Goal: Information Seeking & Learning: Learn about a topic

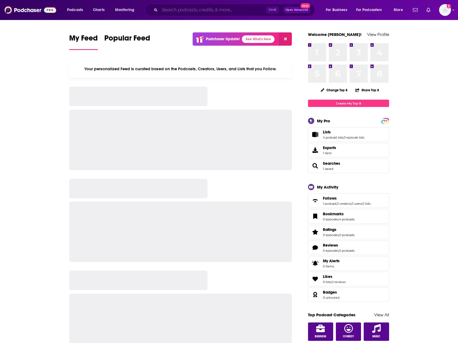
click at [166, 9] on input "Search podcasts, credits, & more..." at bounding box center [213, 10] width 106 height 9
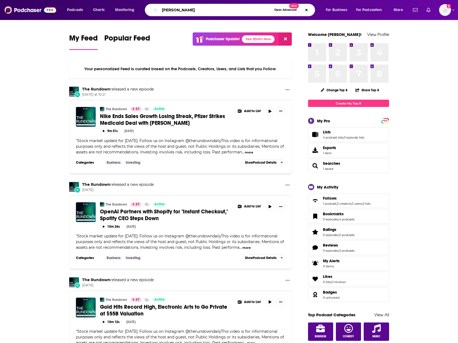
type input "[PERSON_NAME]"
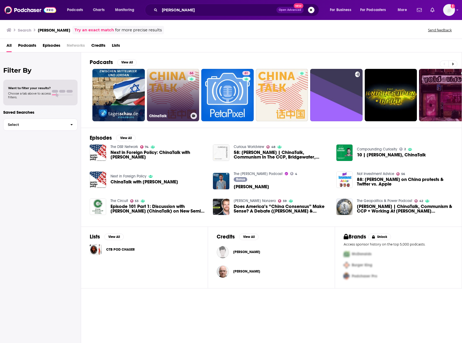
click at [171, 84] on link "66 ChinaTalk" at bounding box center [173, 95] width 52 height 52
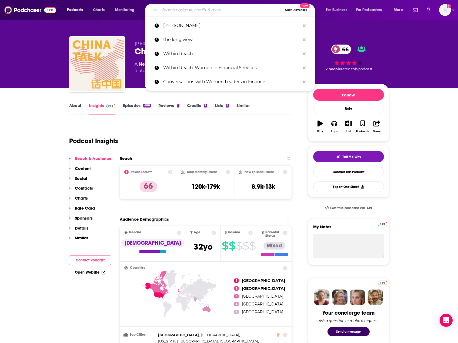
click at [211, 11] on input "Search podcasts, credits, & more..." at bounding box center [221, 10] width 123 height 9
paste input "[PERSON_NAME]"
type input "[PERSON_NAME]"
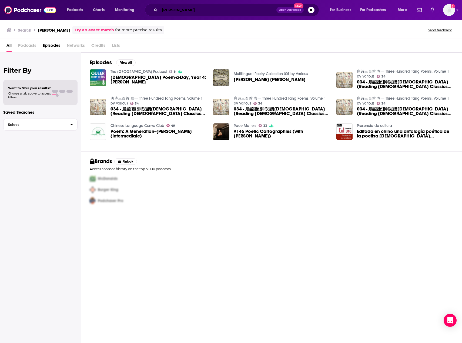
click at [178, 11] on input "[PERSON_NAME]" at bounding box center [218, 10] width 117 height 9
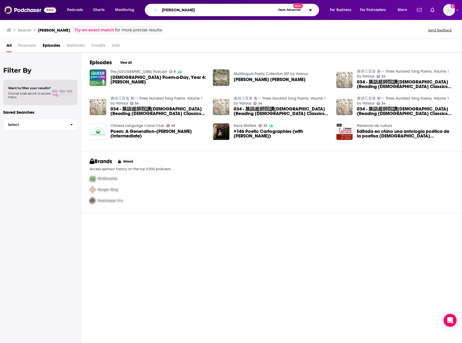
click at [178, 11] on input "[PERSON_NAME]" at bounding box center [218, 10] width 116 height 9
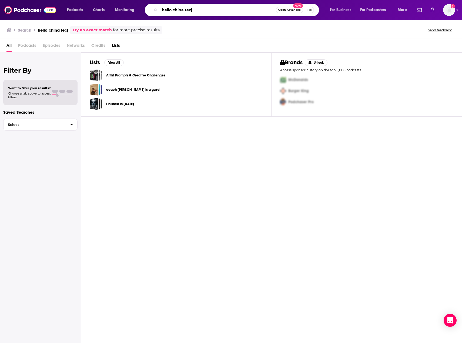
click at [214, 10] on input "hello china tecj" at bounding box center [218, 10] width 116 height 9
type input "hello china tech"
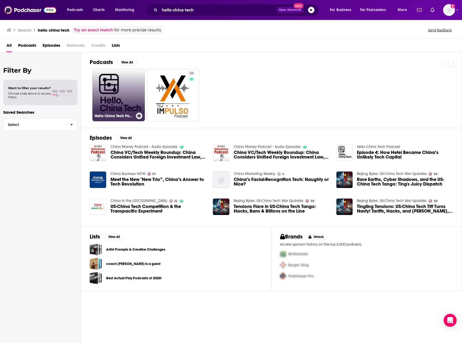
click at [108, 95] on link "Hello China Tech Podcast" at bounding box center [118, 95] width 52 height 52
